Goal: Task Accomplishment & Management: Manage account settings

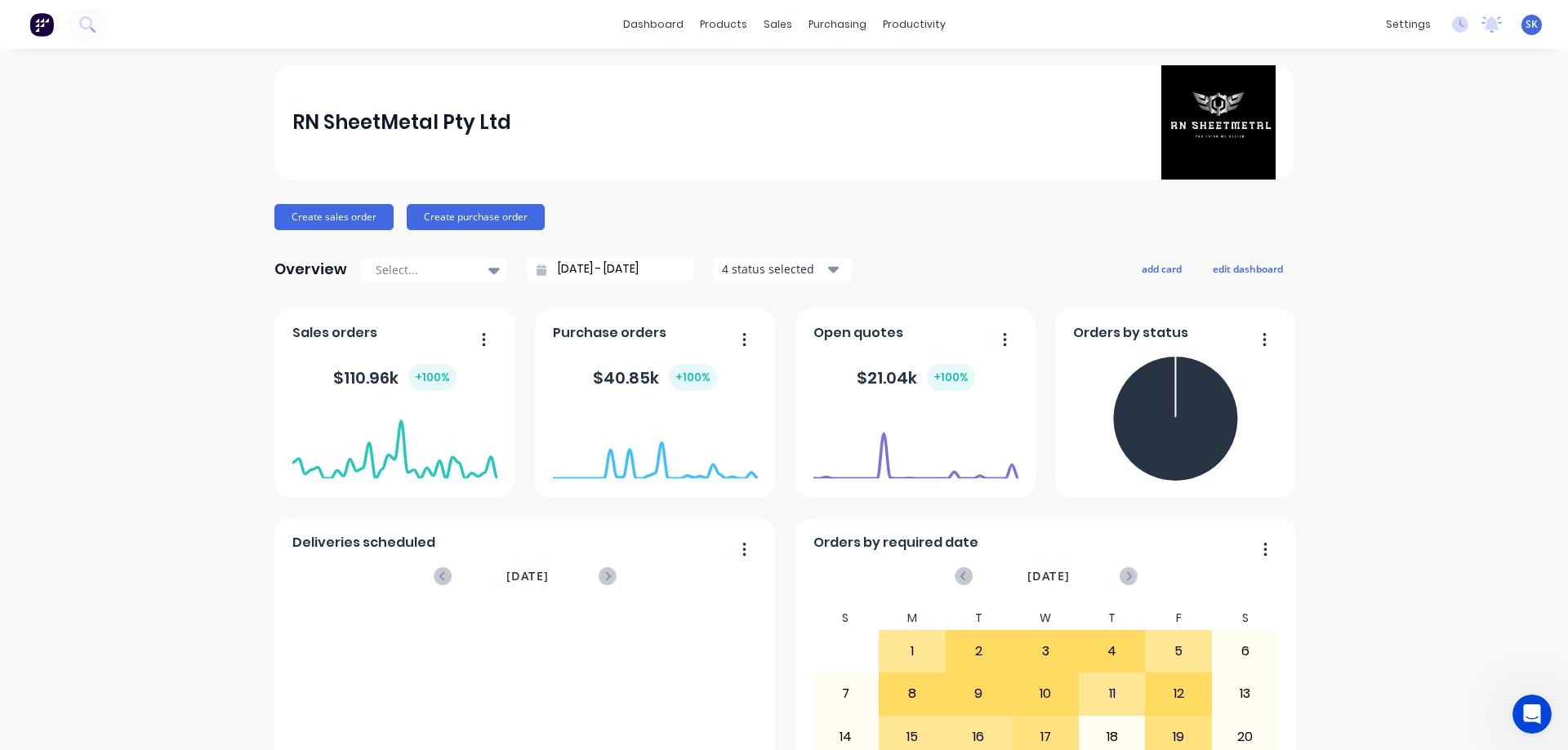
click at [590, 257] on label "[DATE] - [DATE]" at bounding box center [617, 269] width 140 height 25
click at [590, 257] on input "[DATE] - [DATE]" at bounding box center [617, 269] width 140 height 25
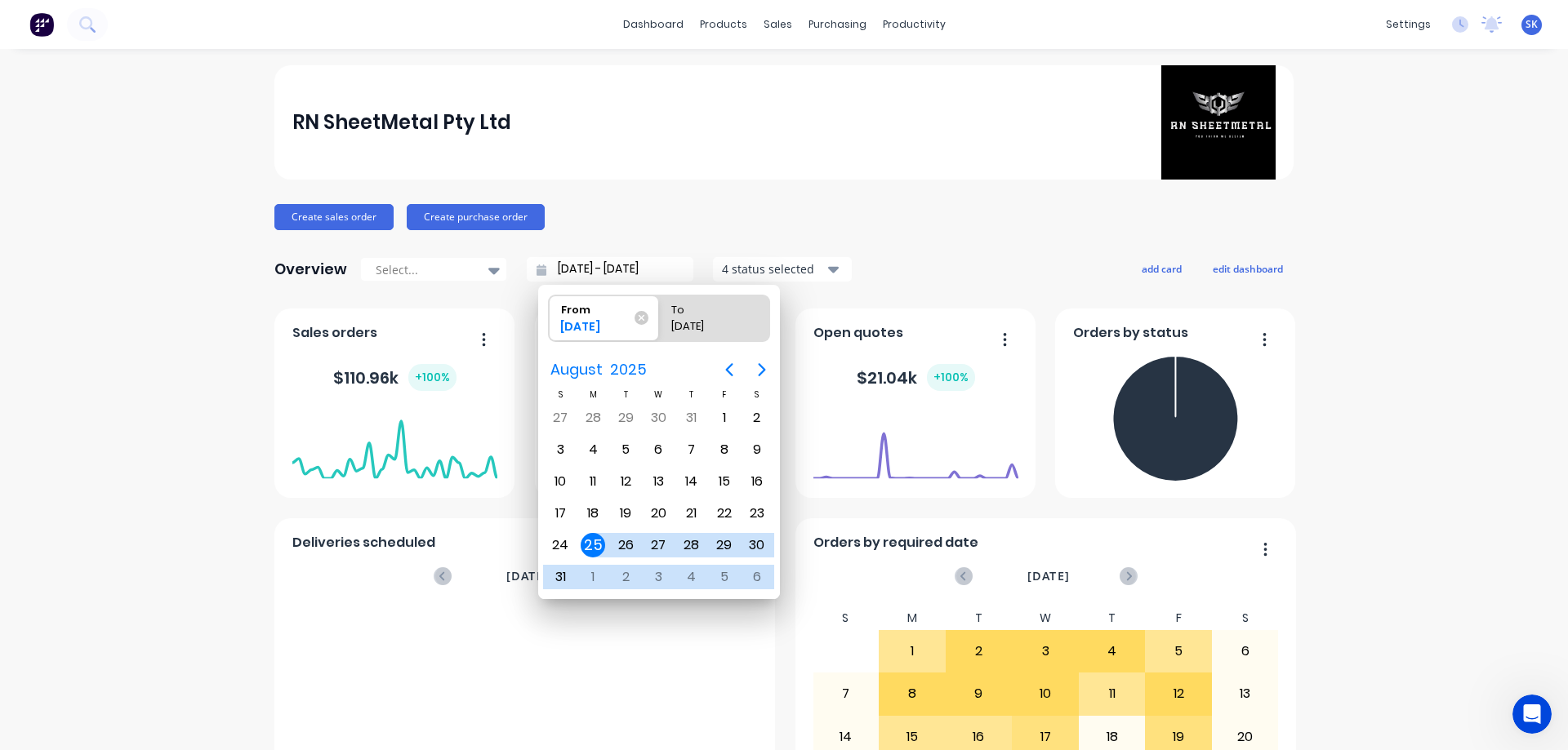
click at [587, 271] on input "[DATE] - [DATE]" at bounding box center [617, 269] width 140 height 25
click at [757, 356] on button "Next page" at bounding box center [761, 369] width 32 height 32
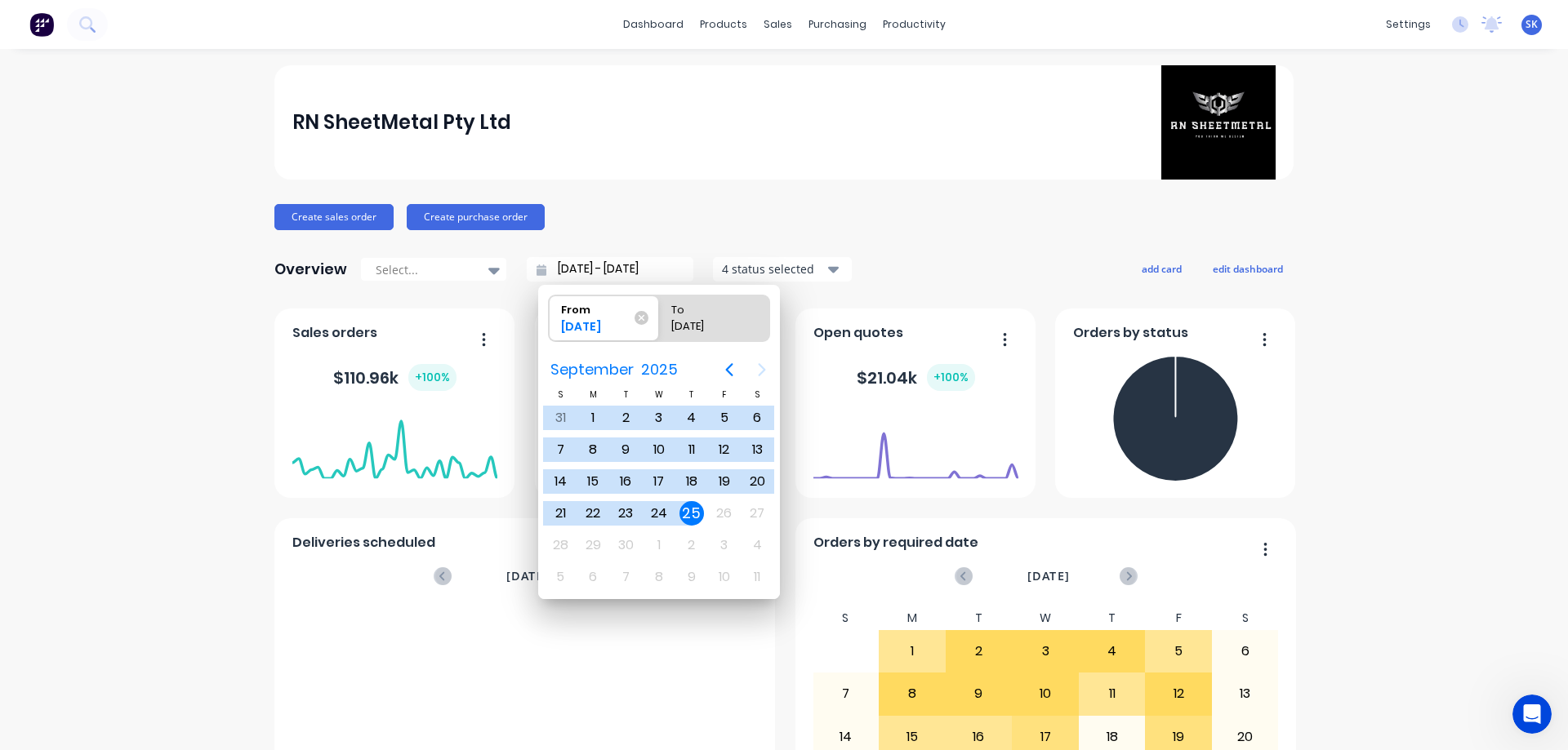
click at [686, 506] on div "25" at bounding box center [691, 513] width 25 height 25
type input "[DATE] - [DATE]"
radio input "false"
radio input "true"
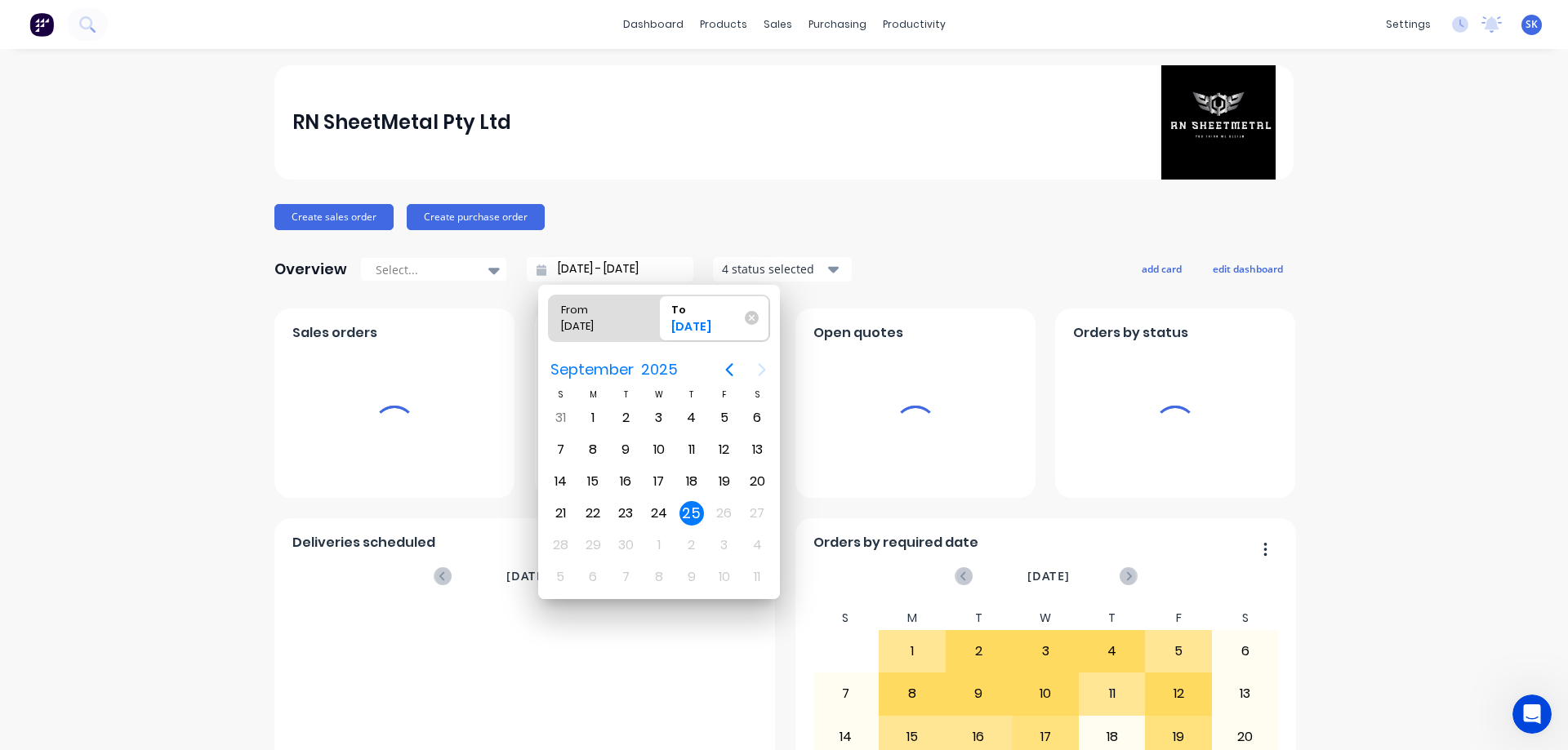
click at [695, 518] on div "25" at bounding box center [691, 513] width 25 height 25
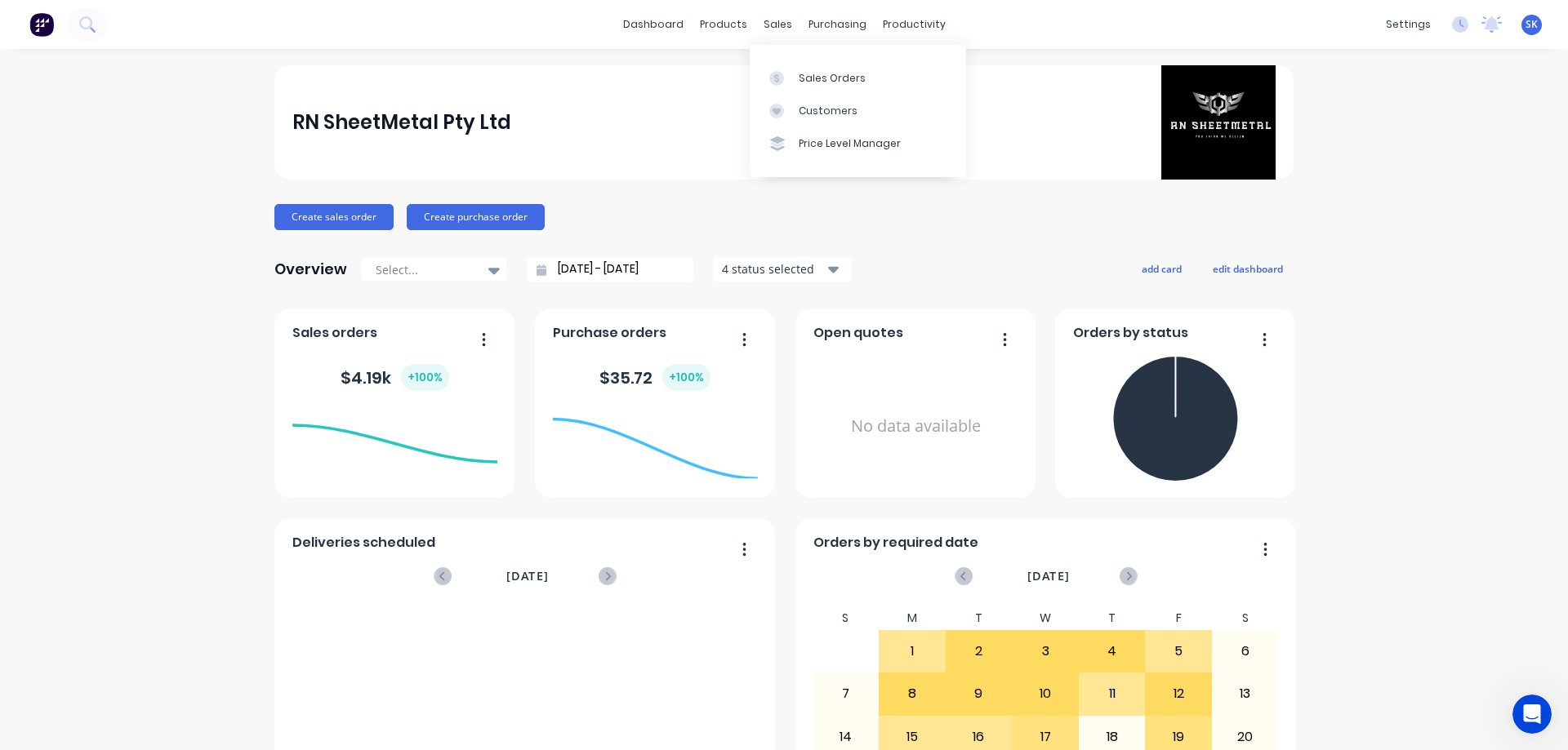
drag, startPoint x: 771, startPoint y: 24, endPoint x: 799, endPoint y: 60, distance: 45.6
click at [772, 24] on div "sales" at bounding box center [778, 24] width 45 height 25
click at [815, 81] on div "Sales Orders" at bounding box center [832, 78] width 67 height 15
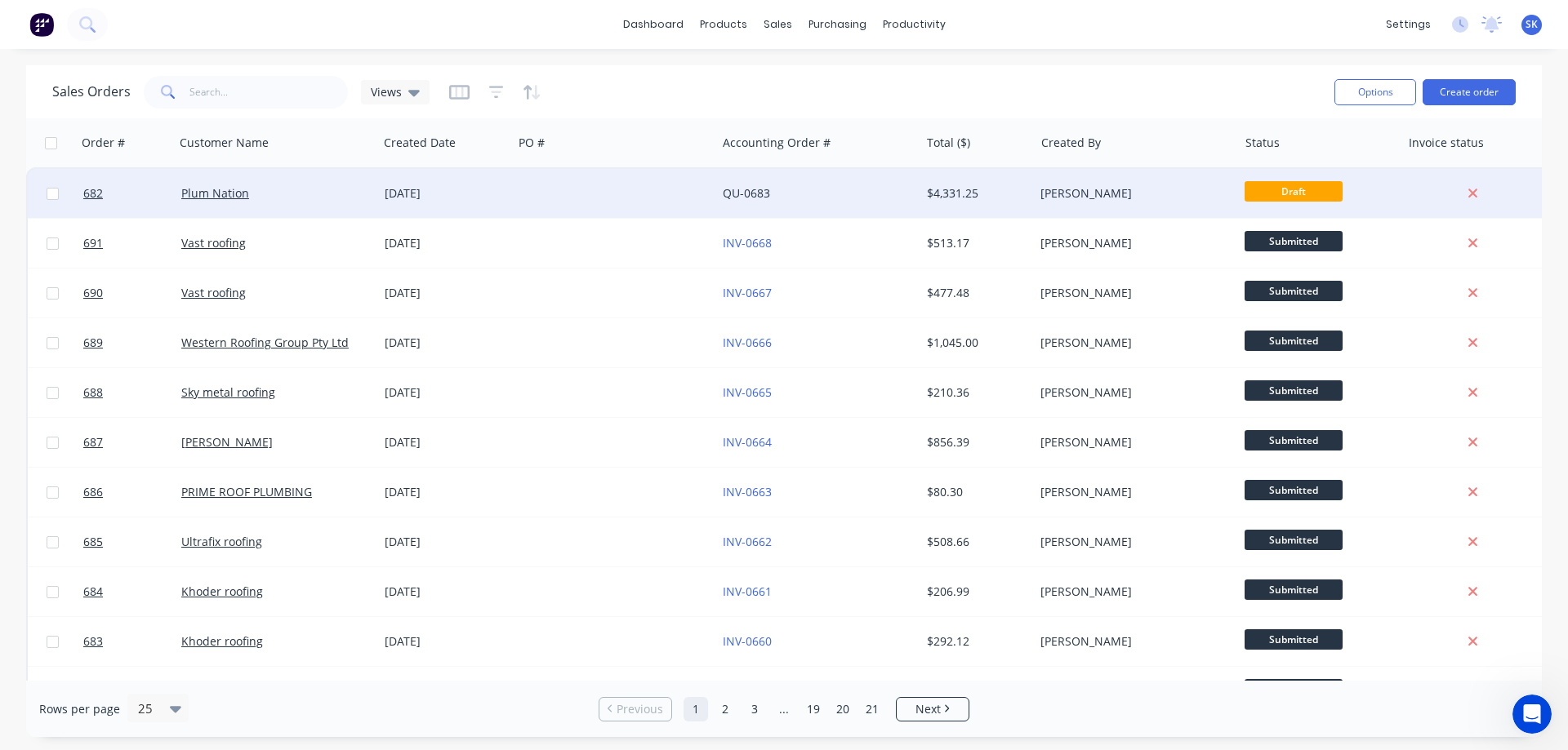
click at [596, 187] on div at bounding box center [615, 193] width 204 height 49
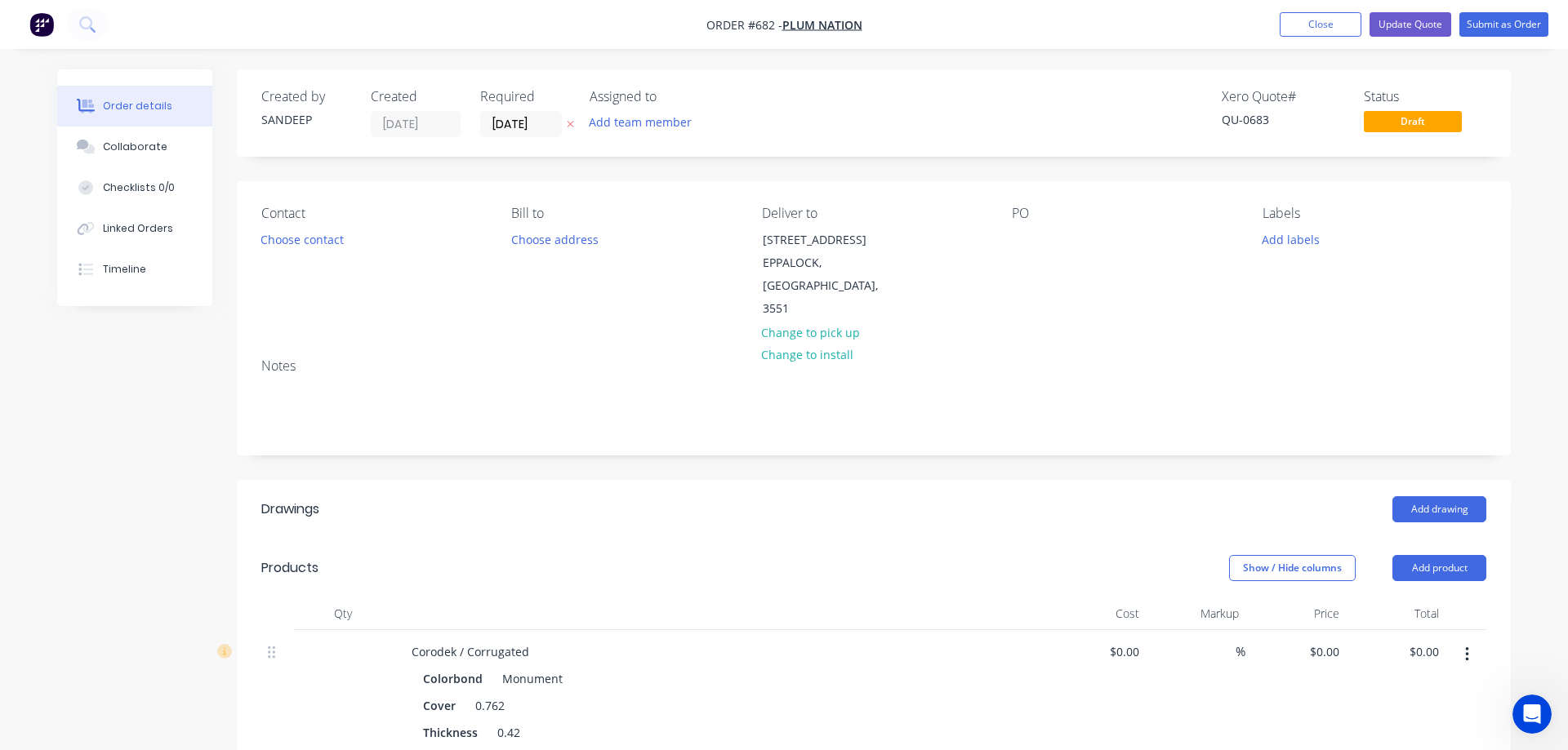
type input "$13.00"
type input "15"
type input "$14.95"
type input "$3,737.50"
type input "$12.20"
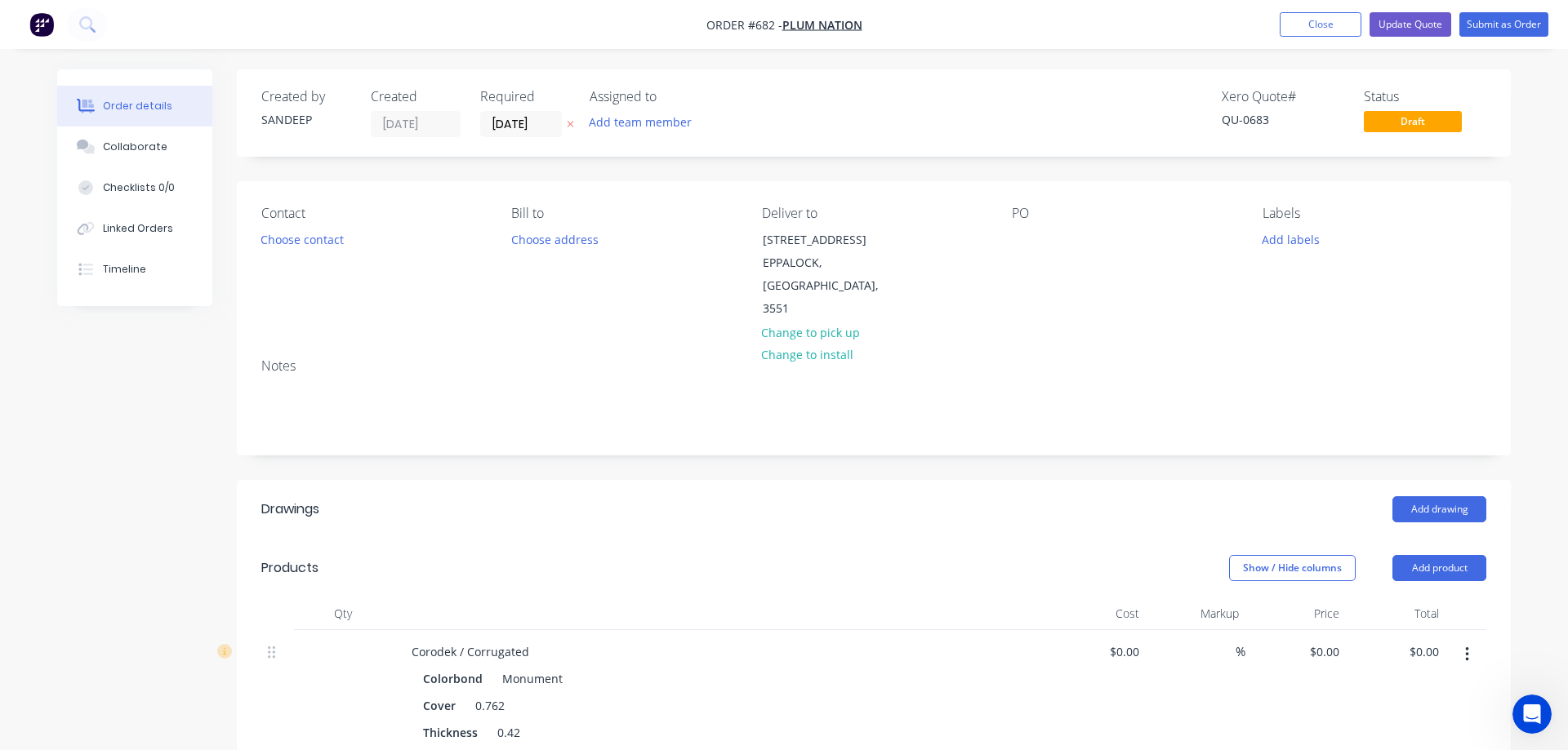
type input "16"
type input "$14.152"
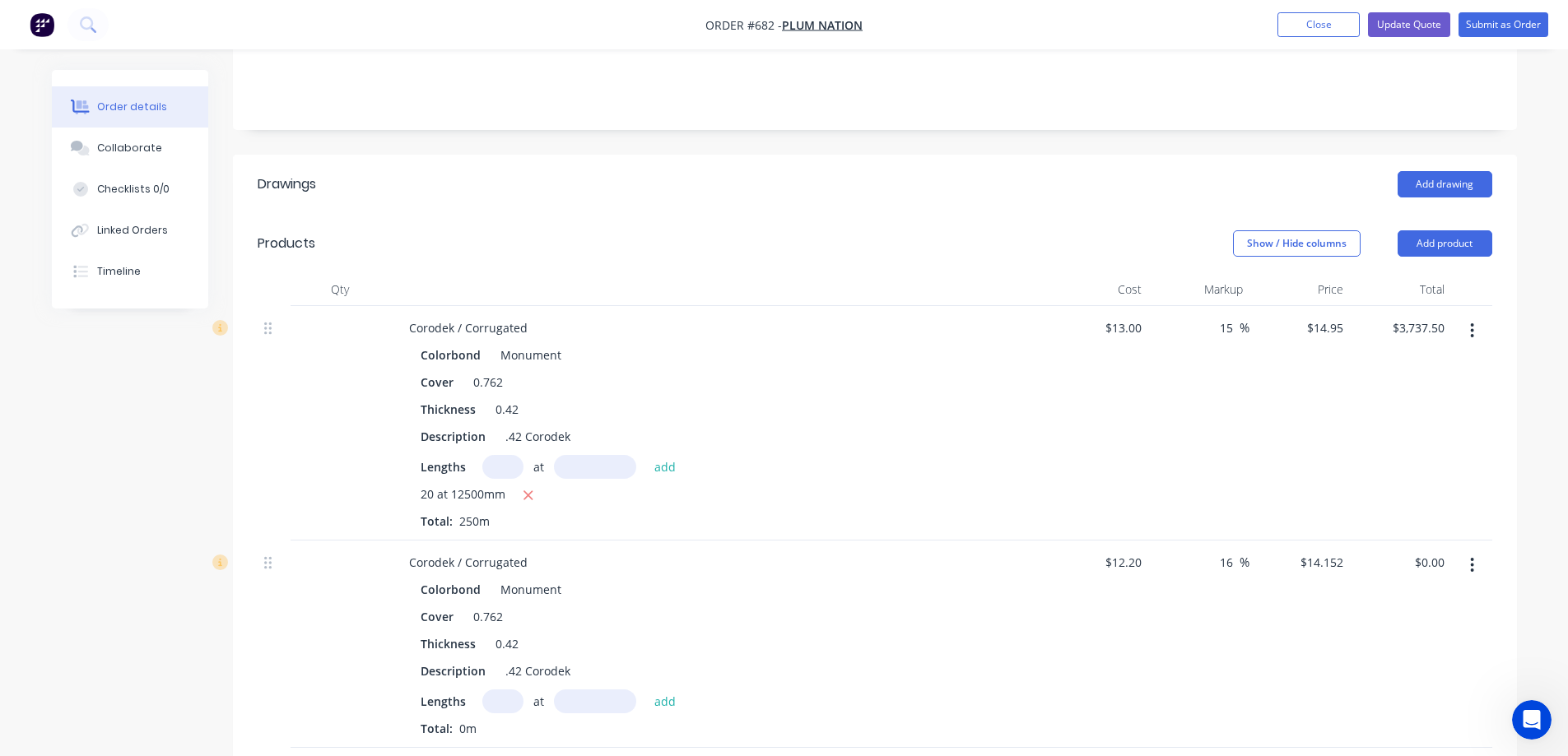
scroll to position [658, 0]
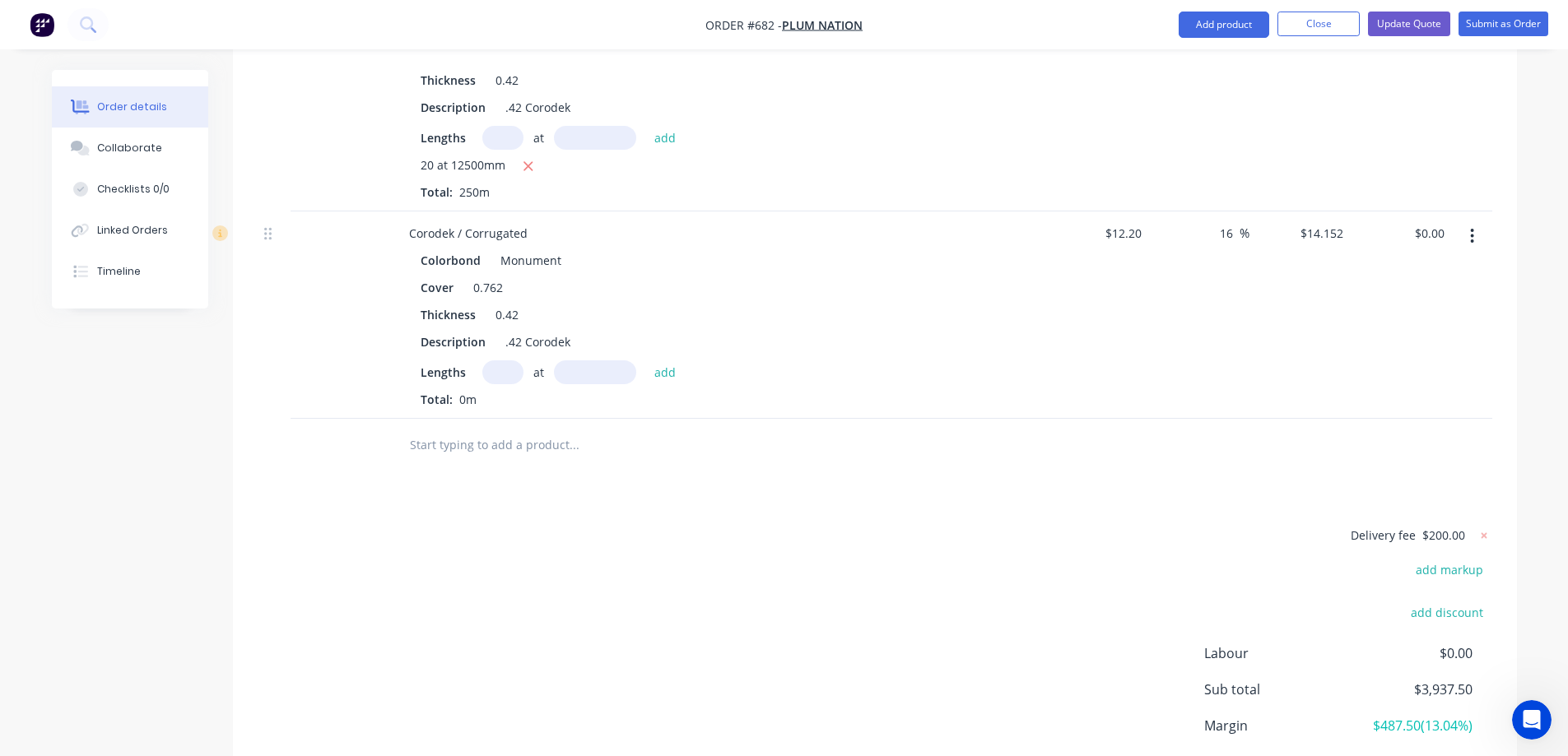
click at [1477, 221] on button "button" at bounding box center [1472, 236] width 39 height 30
click at [1412, 366] on div "Delete" at bounding box center [1414, 378] width 126 height 24
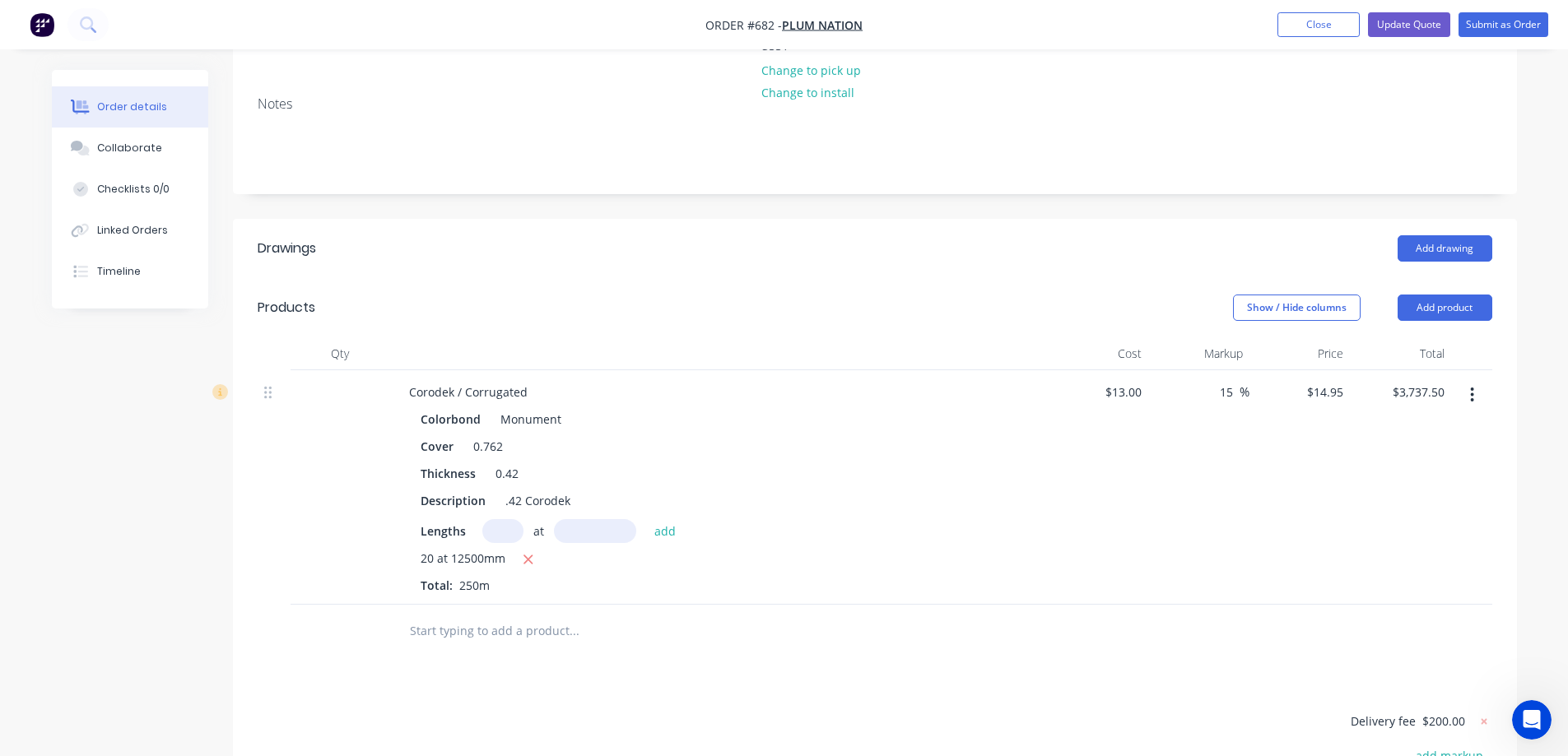
scroll to position [227, 0]
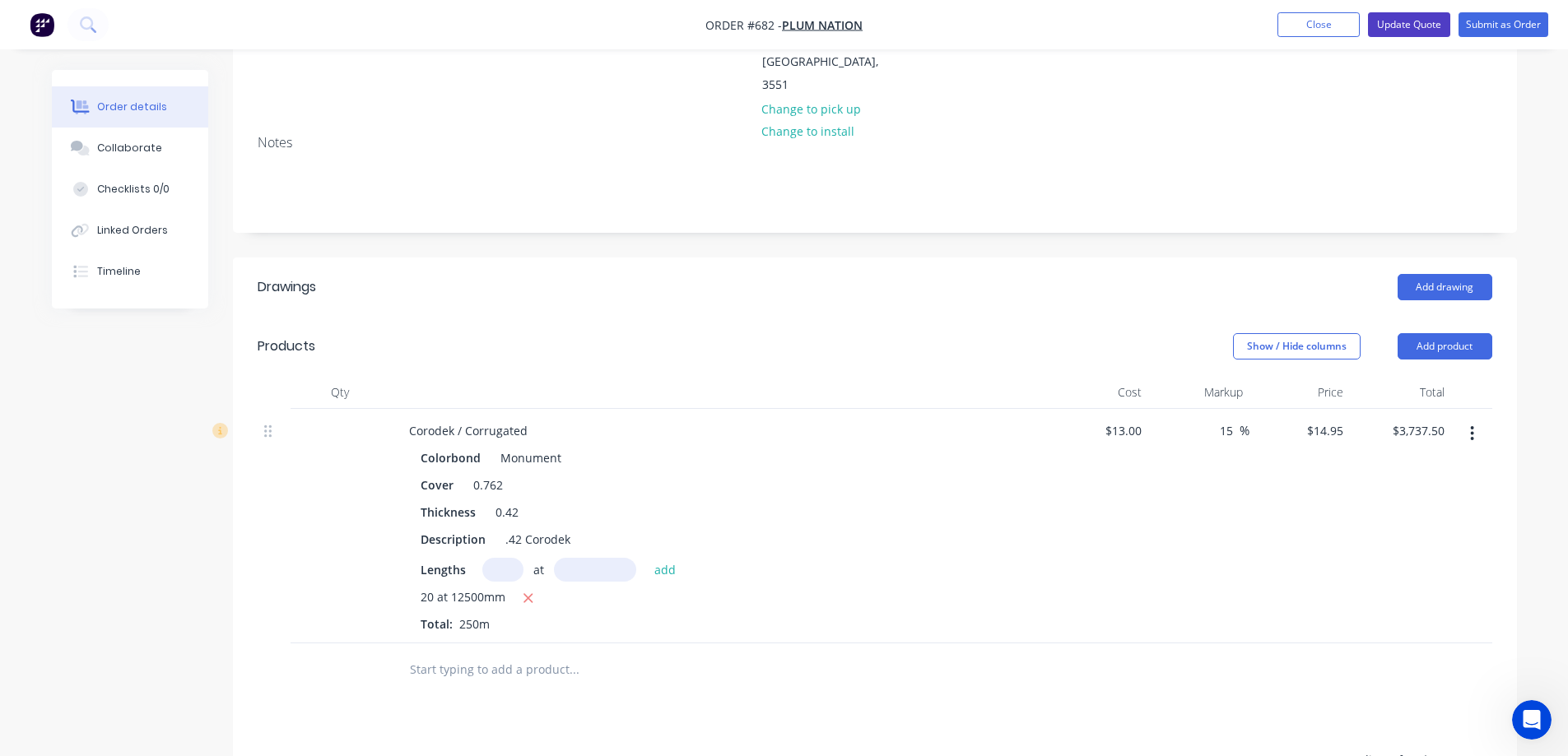
click at [1396, 24] on button "Update Quote" at bounding box center [1409, 24] width 83 height 25
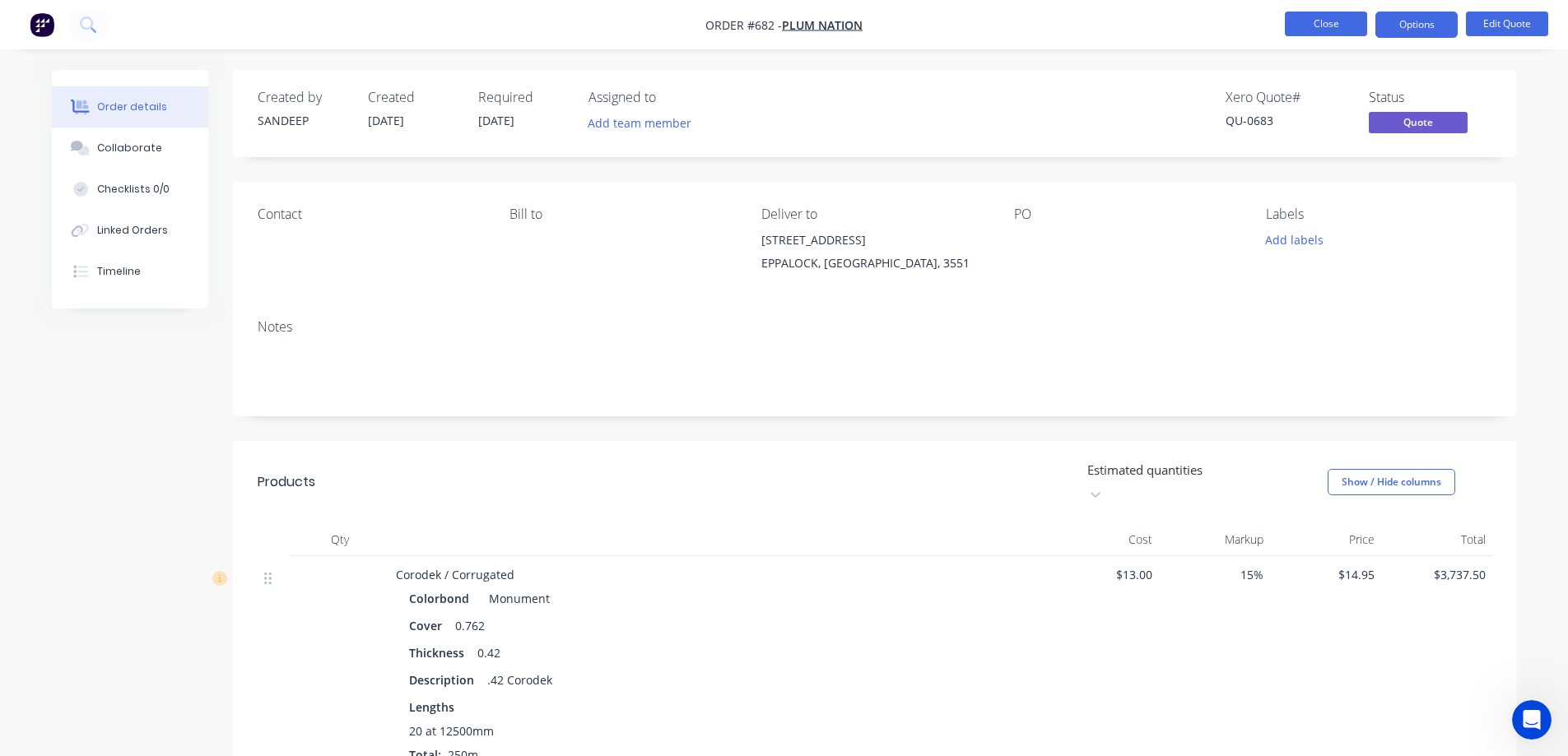
click at [1328, 29] on button "Close" at bounding box center [1326, 23] width 83 height 25
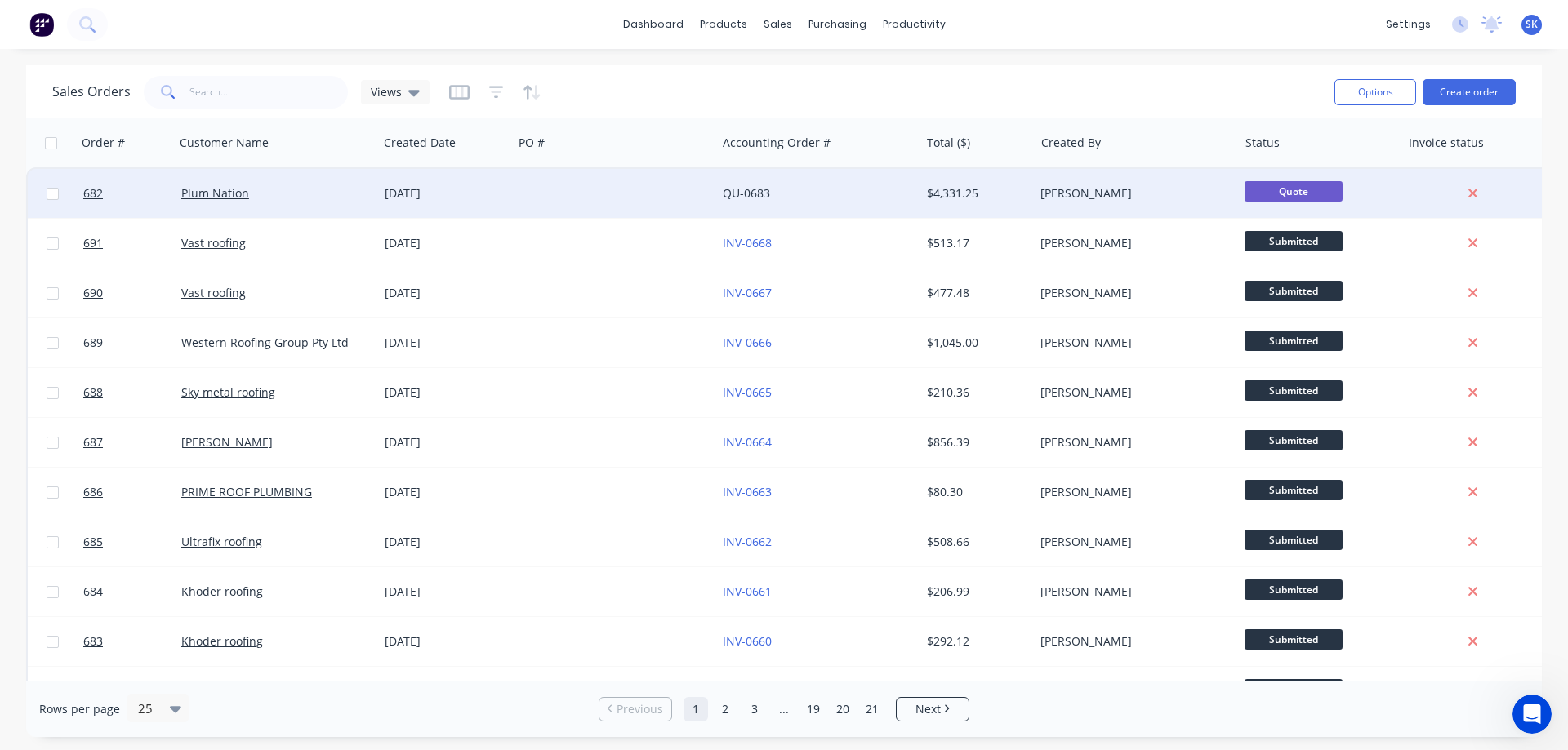
click at [434, 199] on div "[DATE]" at bounding box center [445, 193] width 122 height 17
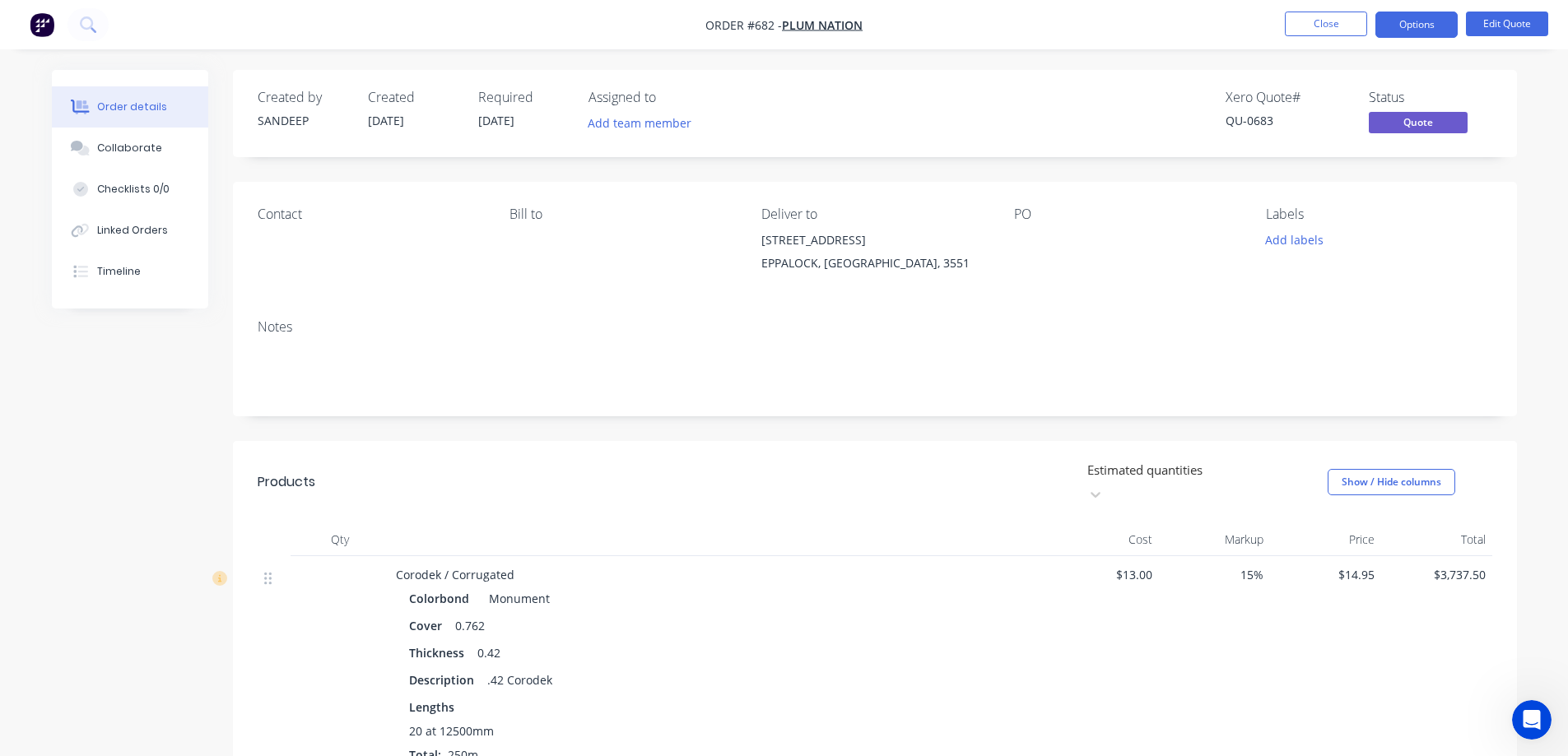
click at [1299, 37] on li "Close" at bounding box center [1326, 24] width 83 height 26
click at [1301, 19] on button "Close" at bounding box center [1326, 23] width 83 height 25
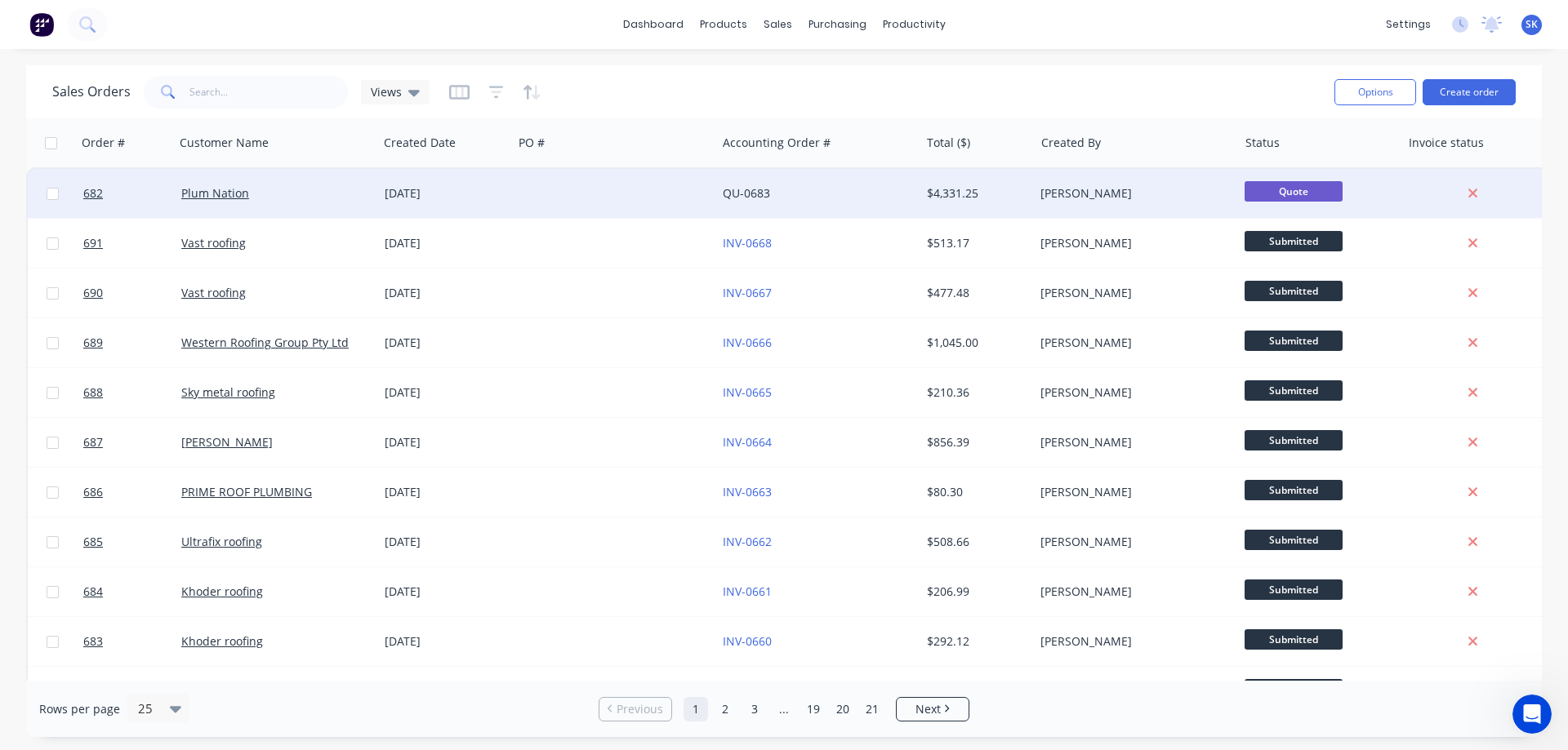
click at [383, 195] on div "[DATE]" at bounding box center [445, 193] width 135 height 49
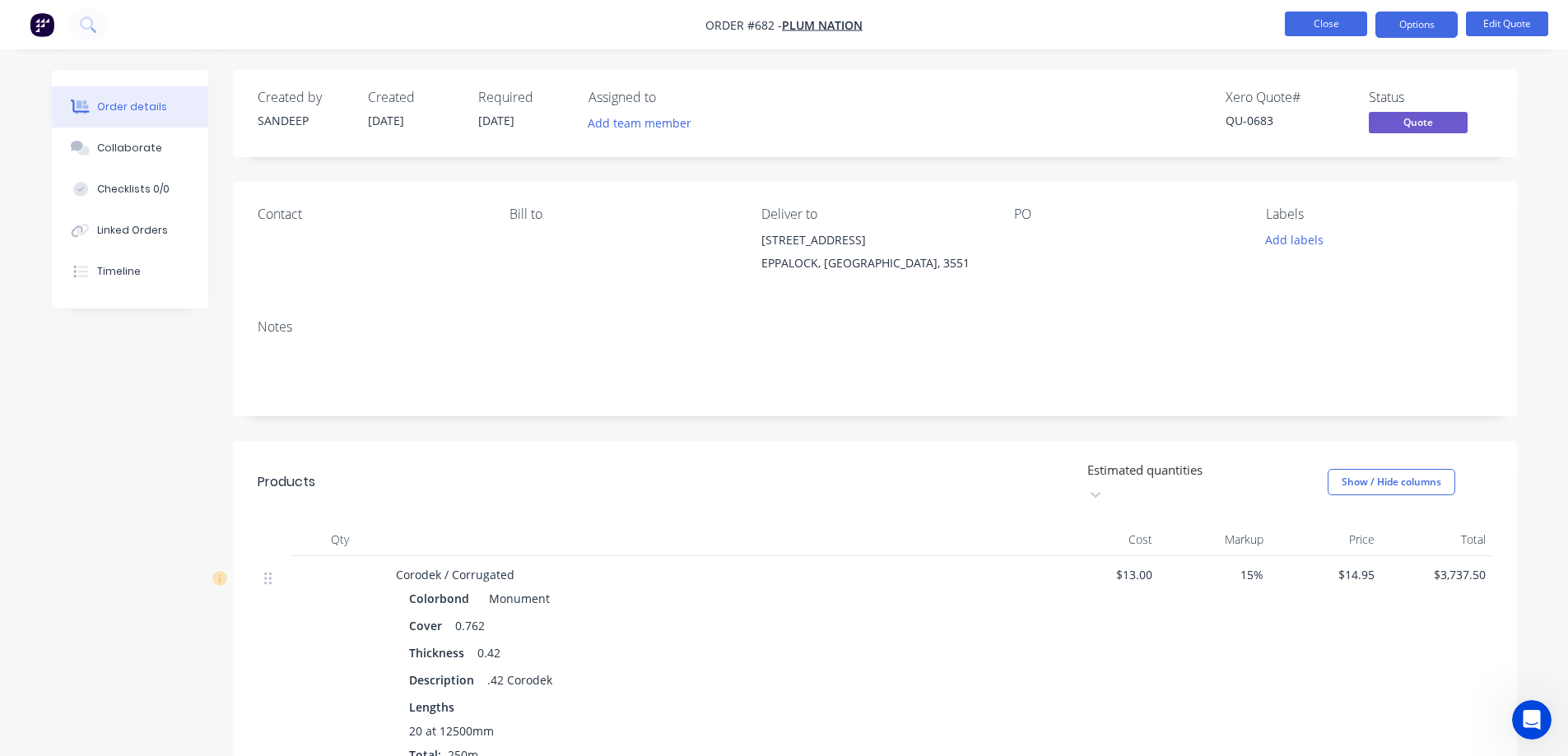
click at [1332, 21] on button "Close" at bounding box center [1326, 23] width 83 height 25
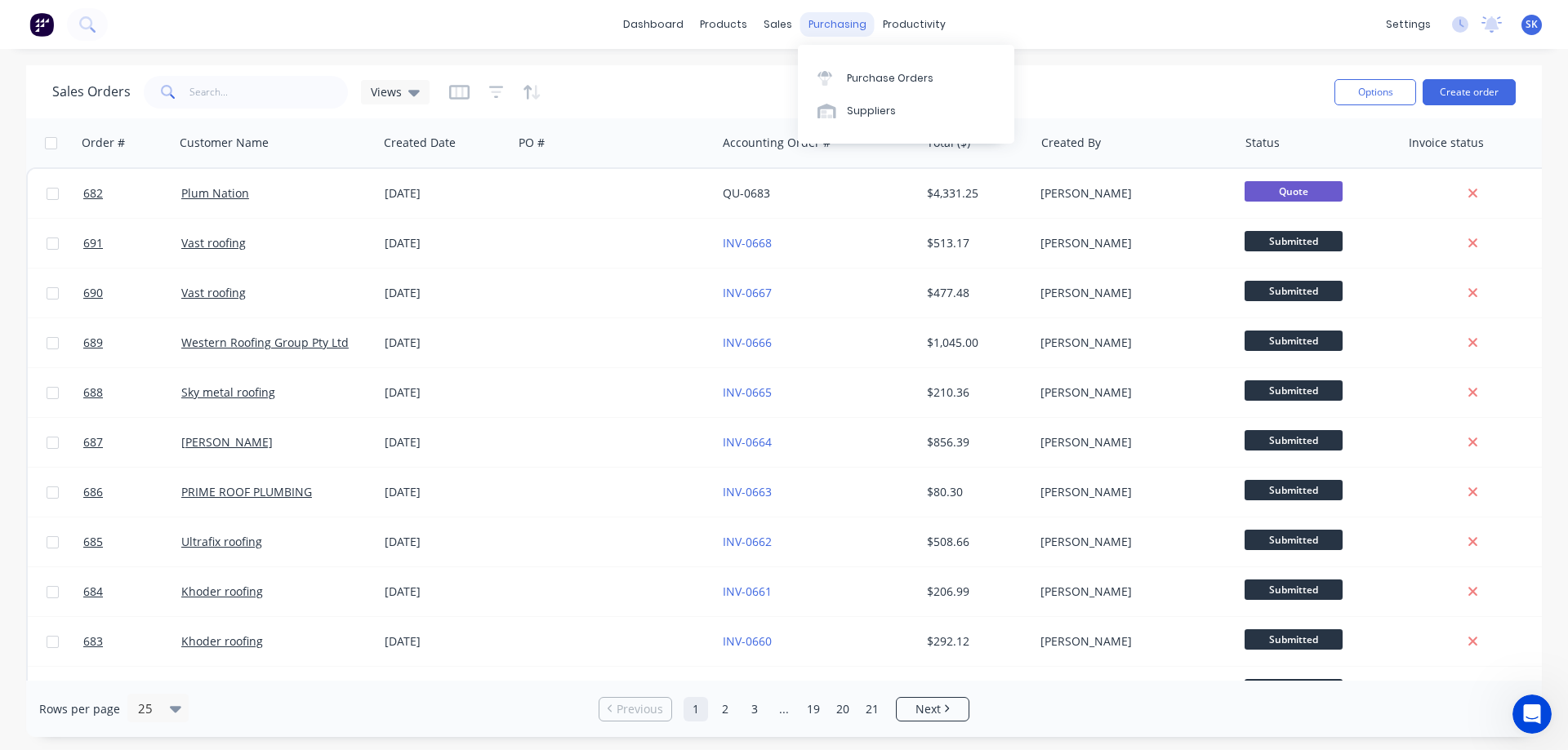
click at [820, 23] on div "purchasing" at bounding box center [837, 24] width 75 height 25
click at [854, 64] on link "Purchase Orders" at bounding box center [906, 76] width 217 height 32
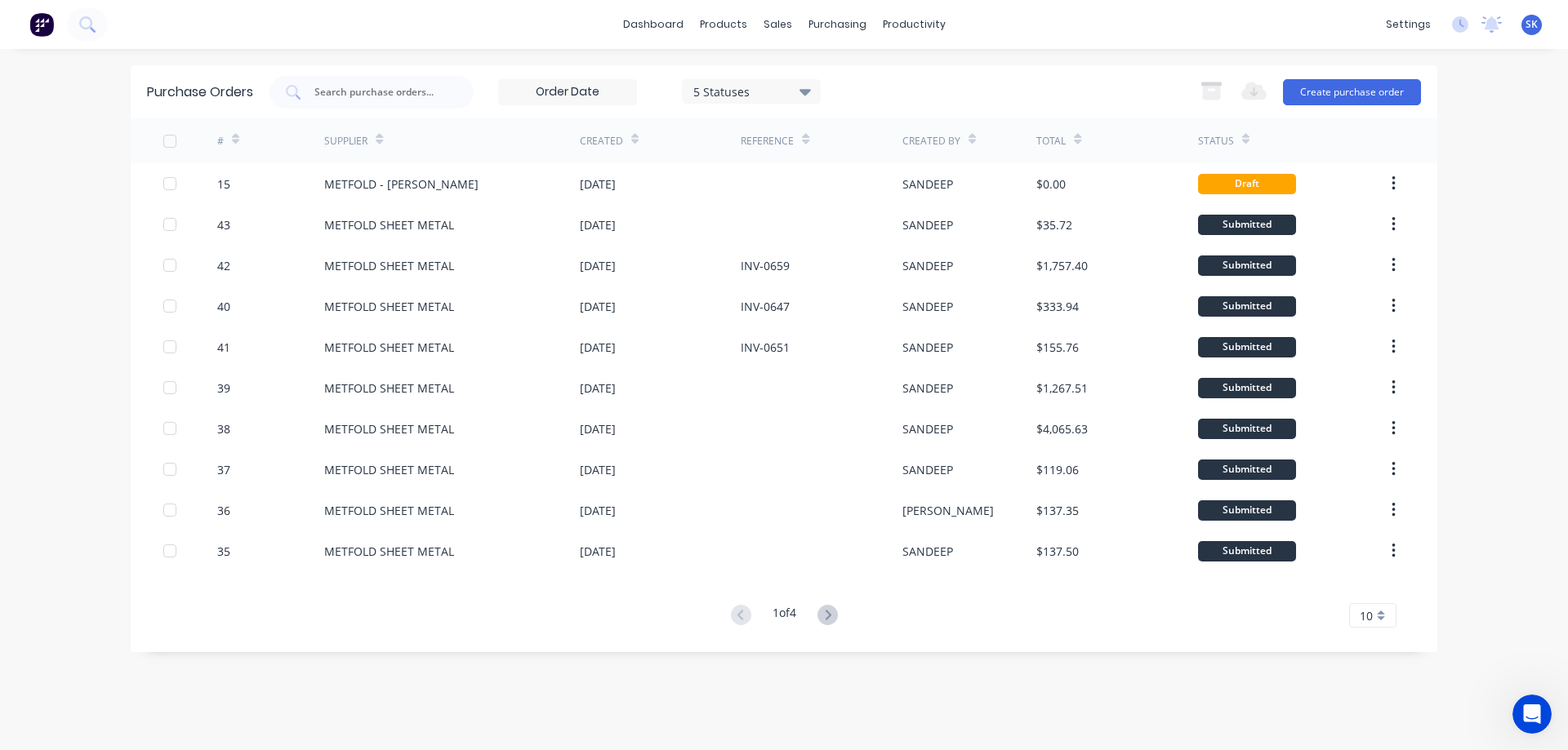
click at [41, 25] on img at bounding box center [41, 24] width 25 height 25
